Goal: Transaction & Acquisition: Purchase product/service

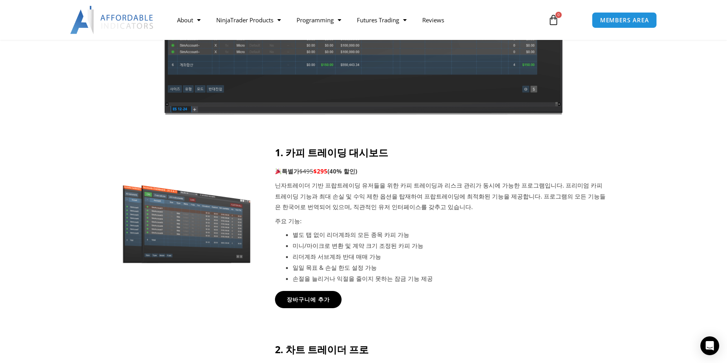
scroll to position [314, 0]
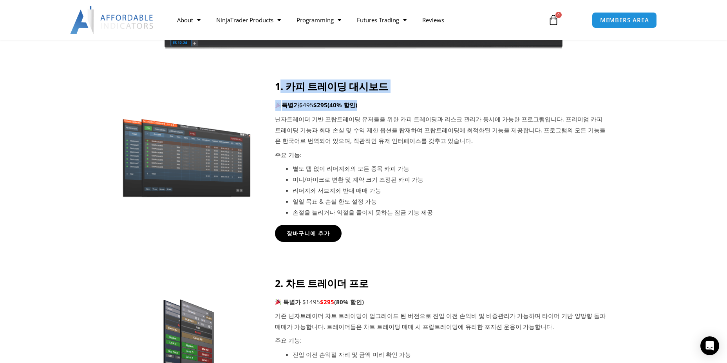
drag, startPoint x: 281, startPoint y: 86, endPoint x: 414, endPoint y: 105, distance: 134.2
click at [414, 105] on div "1. 카피 트레이딩 대시보드 특별가 $495 $295 (40% 할인) 닌자트레이더 기반 프랍트레이딩 유저들을 위한 카피 트레이딩과 리스크 관리…" at bounding box center [442, 149] width 334 height 138
click at [414, 105] on p "특별가 $495 $295 (40% 할인)" at bounding box center [442, 105] width 334 height 11
drag, startPoint x: 315, startPoint y: 103, endPoint x: 392, endPoint y: 107, distance: 77.3
click at [392, 107] on p "특별가 $495 $295 (40% 할인)" at bounding box center [442, 105] width 334 height 11
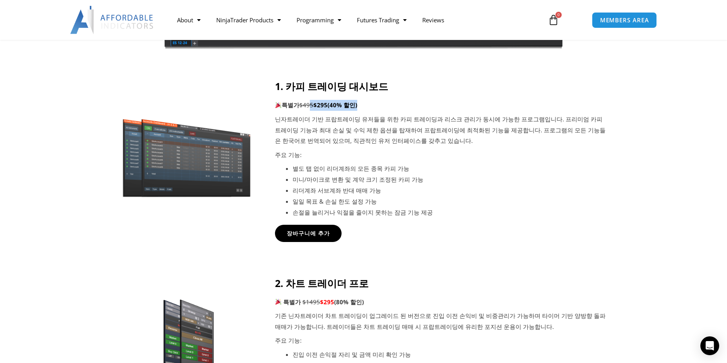
click at [392, 107] on p "특별가 $495 $295 (40% 할인)" at bounding box center [442, 105] width 334 height 11
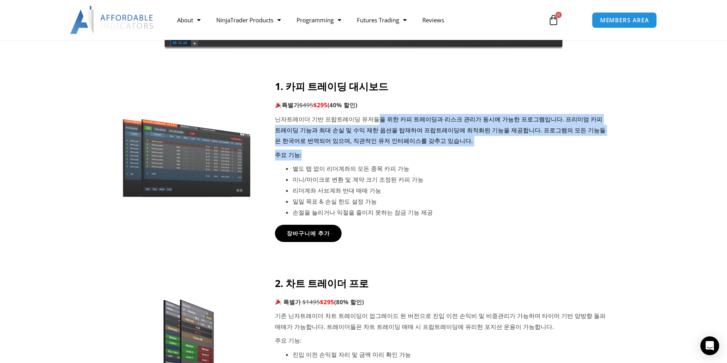
drag, startPoint x: 370, startPoint y: 124, endPoint x: 502, endPoint y: 147, distance: 134.1
click at [502, 147] on div "1. 카피 트레이딩 대시보드 특별가 $495 $295 (40% 할인) 닌자트레이더 기반 프랍트레이딩 유저들을 위한 카피 트레이딩과 리스크 관리…" at bounding box center [442, 149] width 334 height 138
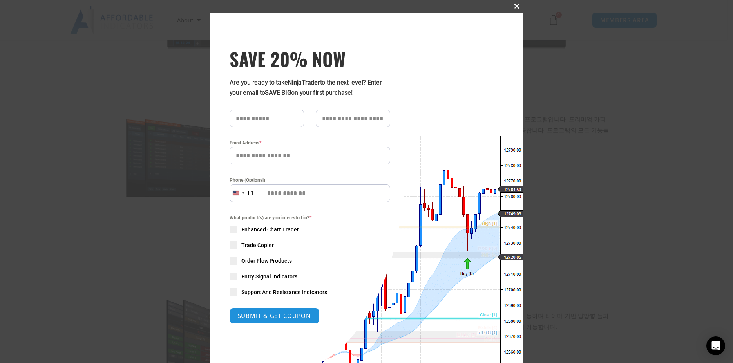
click at [515, 5] on span "SAVE 20% NOW popup" at bounding box center [517, 6] width 13 height 5
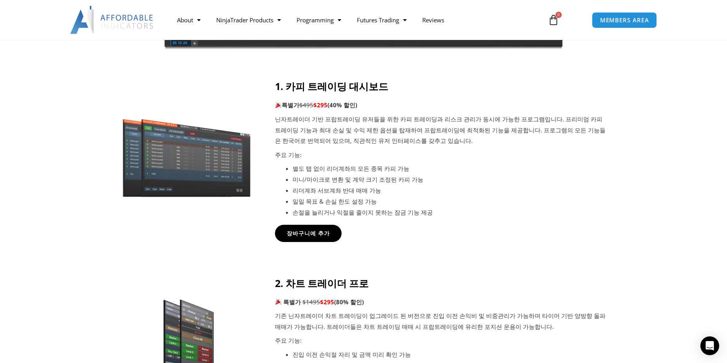
click at [653, 205] on div at bounding box center [363, 172] width 727 height 185
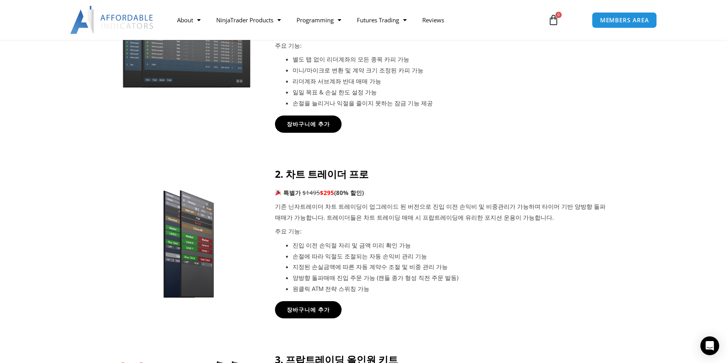
scroll to position [418, 0]
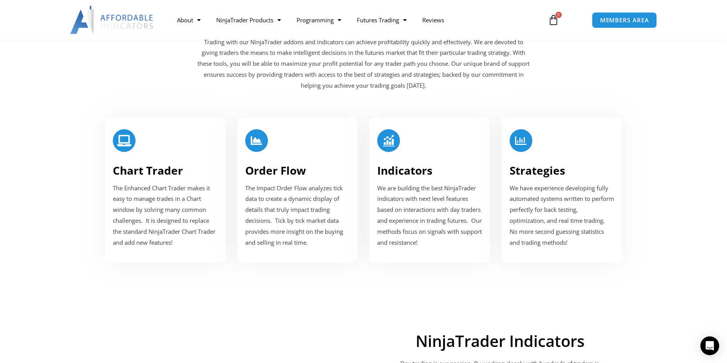
scroll to position [784, 0]
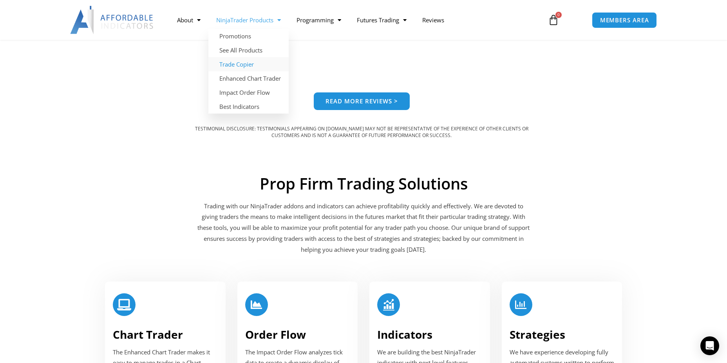
click at [236, 62] on link "Trade Copier" at bounding box center [248, 64] width 80 height 14
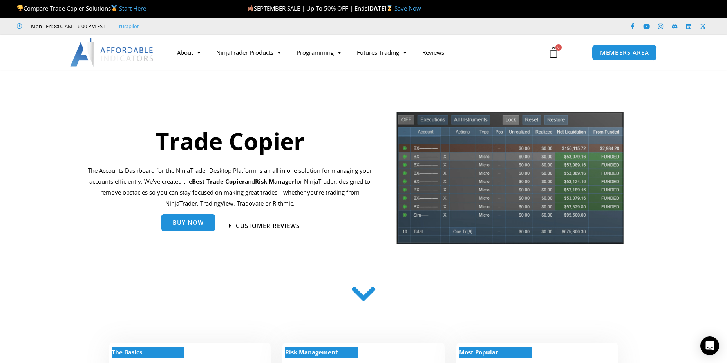
click at [184, 222] on span "Buy Now" at bounding box center [188, 224] width 31 height 6
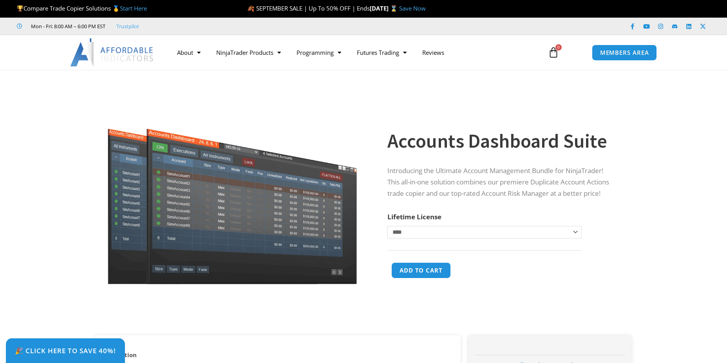
click at [495, 232] on select "**********" at bounding box center [485, 232] width 194 height 13
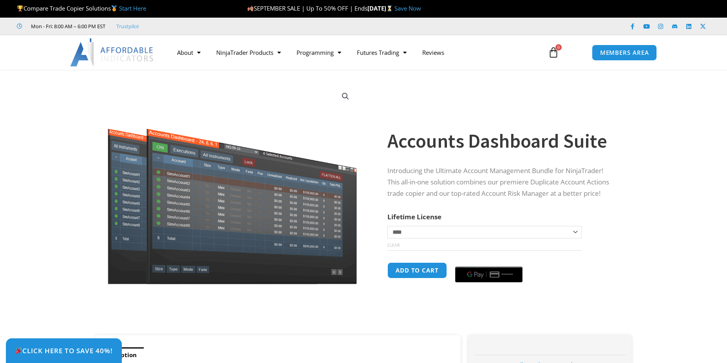
click at [651, 218] on section "**********" at bounding box center [363, 207] width 727 height 258
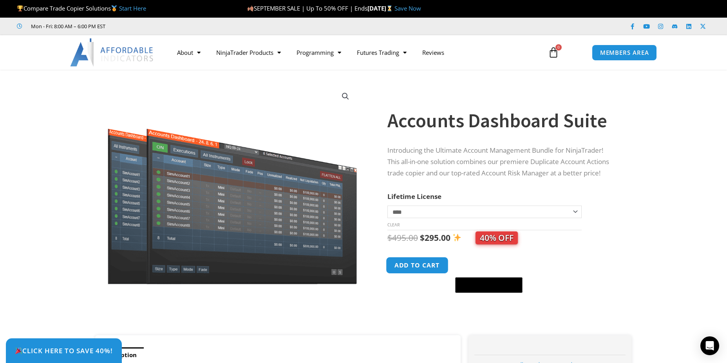
click at [418, 267] on button "Add to cart" at bounding box center [417, 265] width 63 height 17
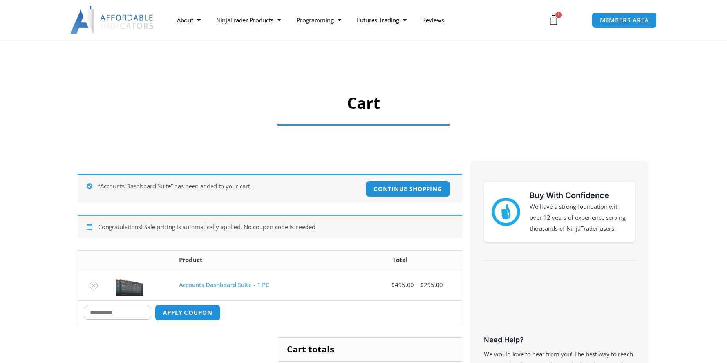
scroll to position [105, 0]
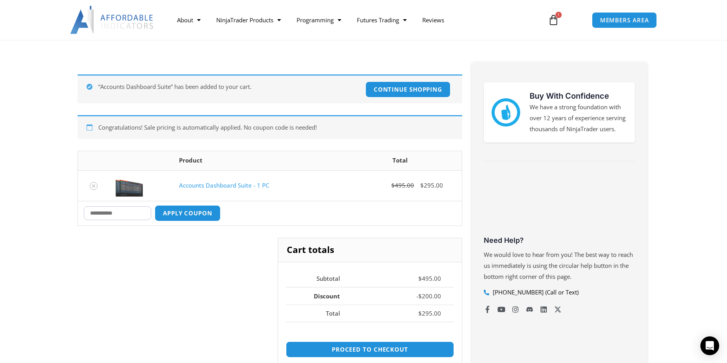
click at [125, 216] on input "Coupon:" at bounding box center [117, 214] width 67 height 14
type input "*"
type input "*****"
click at [188, 212] on button "Apply coupon" at bounding box center [187, 213] width 69 height 17
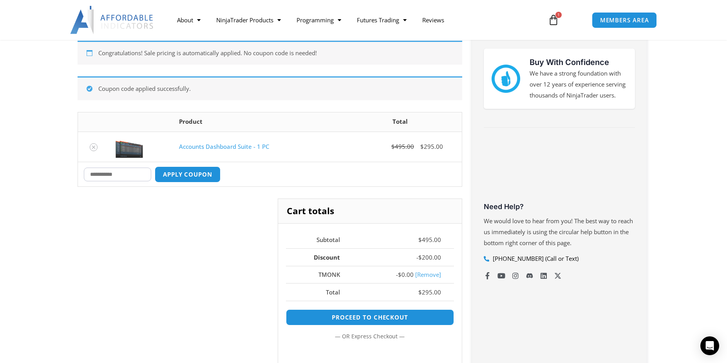
scroll to position [176, 0]
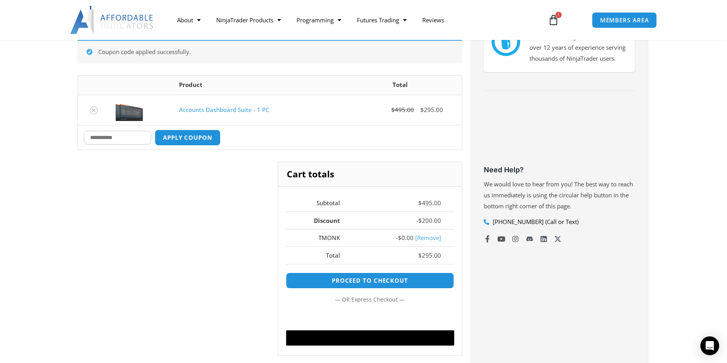
click at [465, 228] on div "Congratulations! Sale pricing is automatically applied. No coupon code is neede…" at bounding box center [270, 181] width 393 height 379
